Goal: Task Accomplishment & Management: Manage account settings

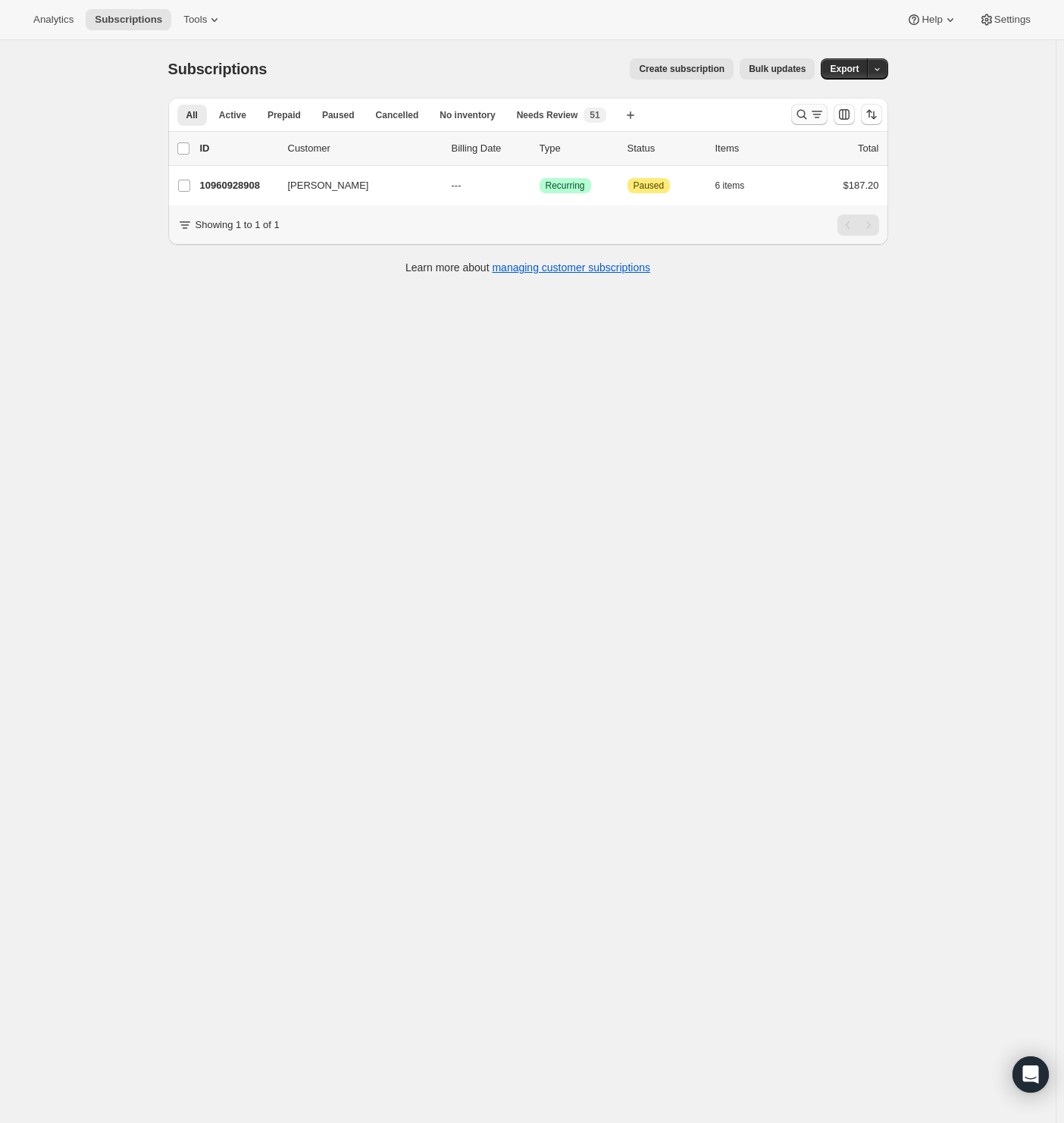
click at [806, 113] on icon "Search and filter results" at bounding box center [801, 114] width 15 height 15
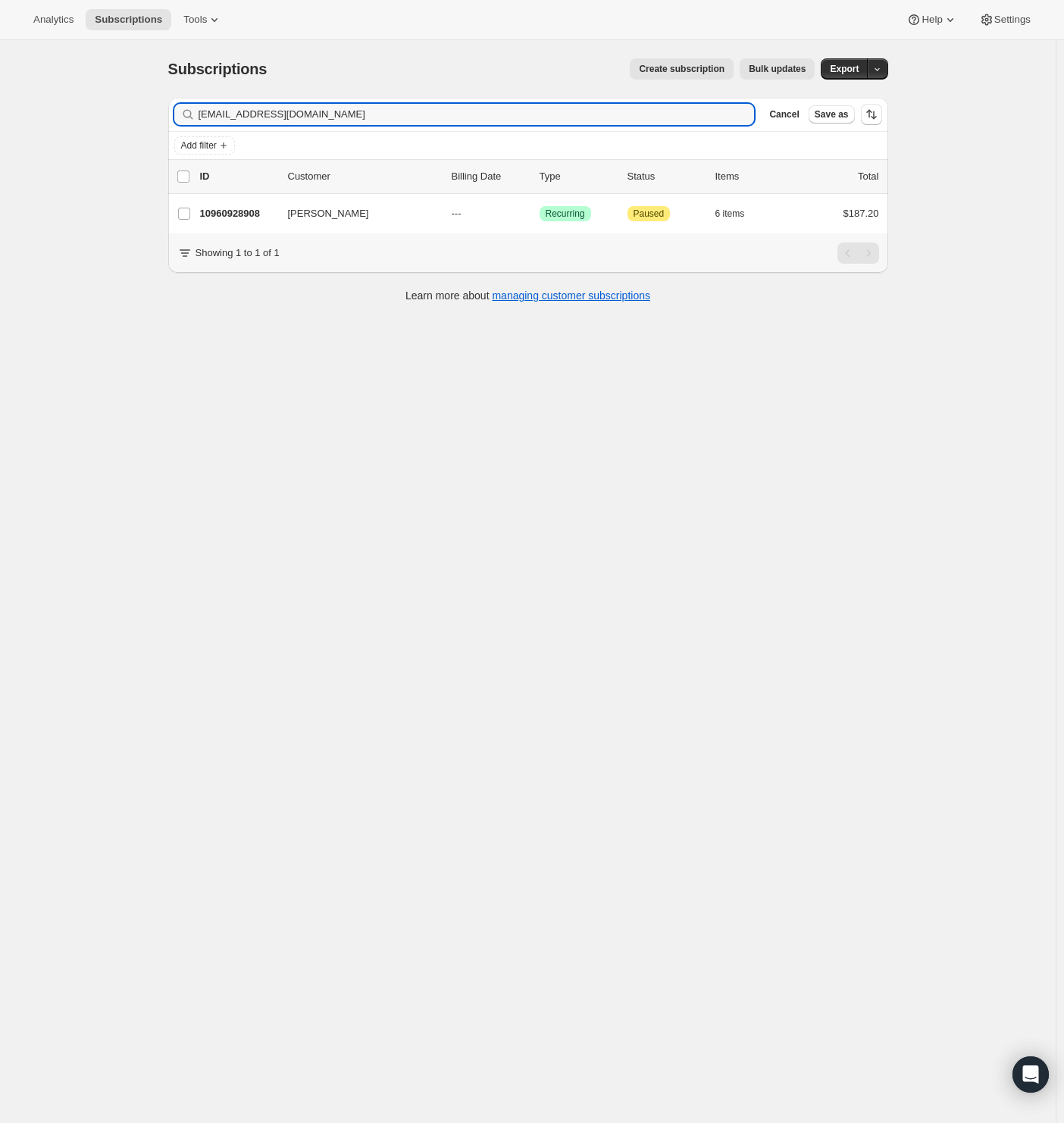
drag, startPoint x: 48, startPoint y: 128, endPoint x: 27, endPoint y: 129, distance: 21.0
click at [27, 129] on div "Subscriptions. This page is ready Subscriptions Create subscription Bulk update…" at bounding box center [528, 601] width 1055 height 1123
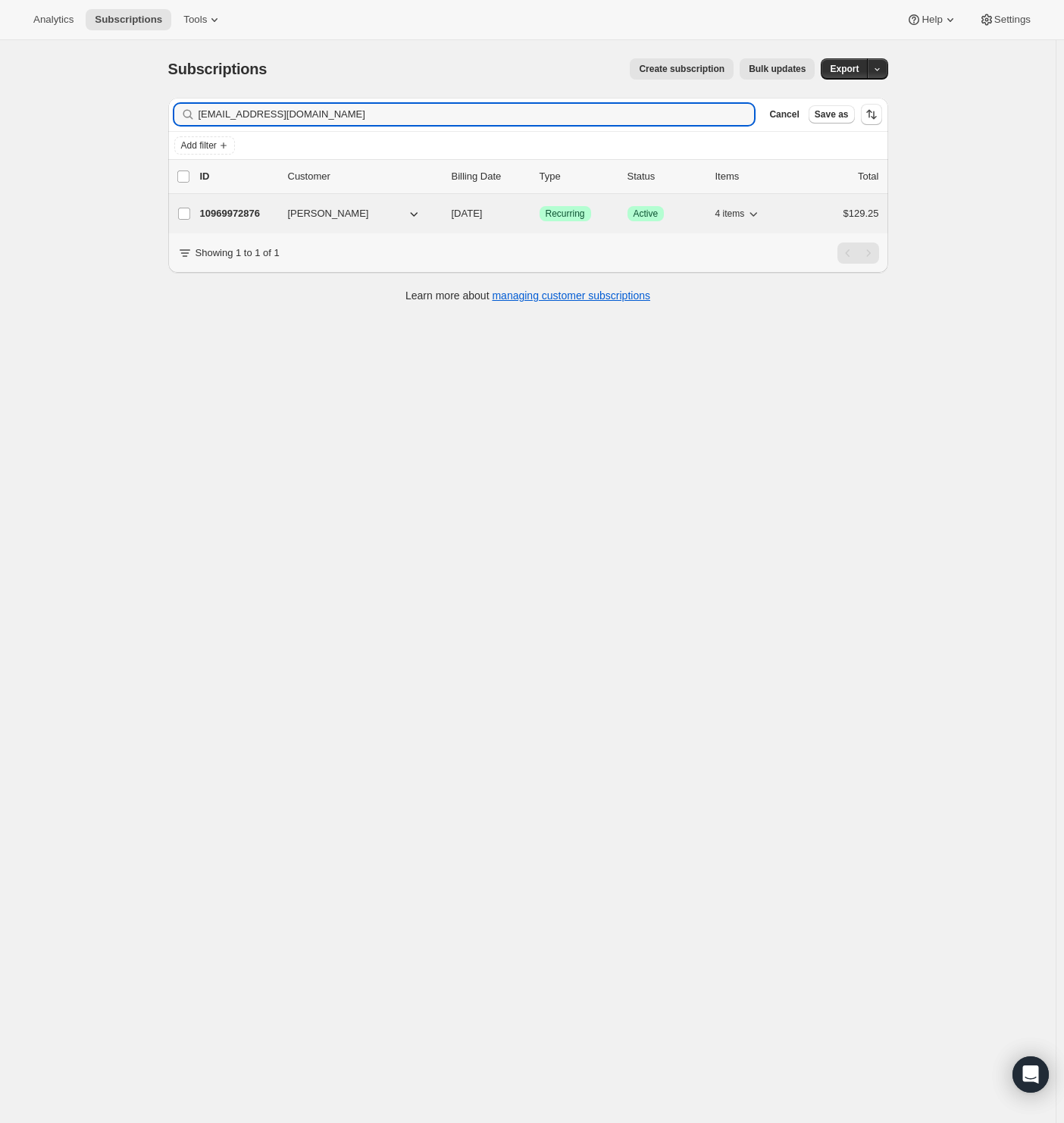
type input "[EMAIL_ADDRESS][DOMAIN_NAME]"
click at [257, 211] on p "10969972876" at bounding box center [237, 214] width 76 height 15
